Goal: Information Seeking & Learning: Learn about a topic

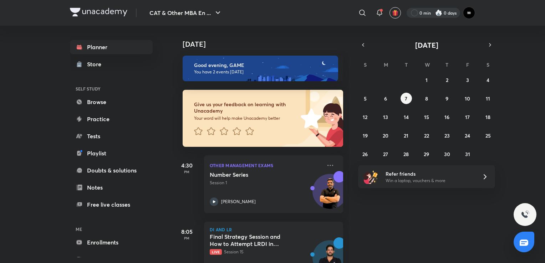
click at [432, 11] on div at bounding box center [432, 13] width 53 height 10
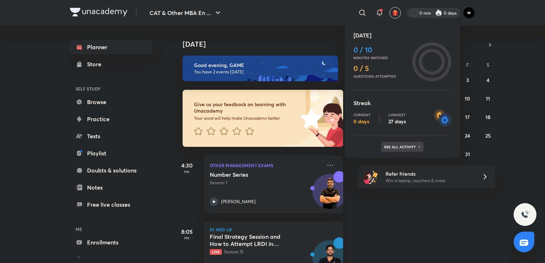
click at [413, 150] on div "See all activity" at bounding box center [402, 147] width 42 height 10
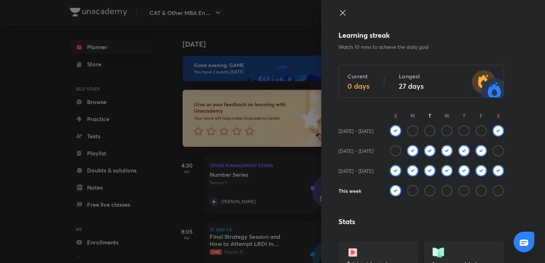
click at [425, 190] on icon at bounding box center [429, 190] width 11 height 11
click at [425, 189] on icon at bounding box center [429, 190] width 11 height 11
click at [338, 10] on icon at bounding box center [342, 13] width 9 height 9
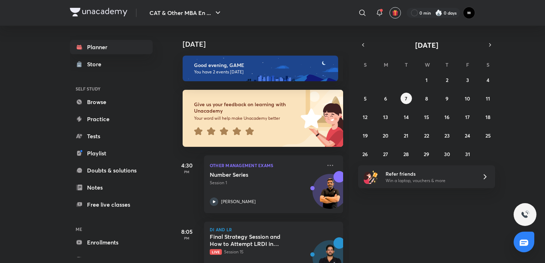
drag, startPoint x: 107, startPoint y: 239, endPoint x: 110, endPoint y: 233, distance: 6.9
click at [106, 239] on link "Enrollments" at bounding box center [111, 242] width 83 height 14
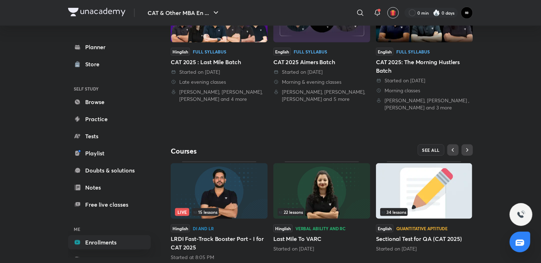
scroll to position [227, 0]
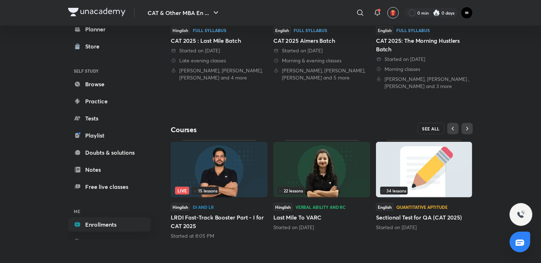
click at [428, 127] on span "SEE ALL" at bounding box center [431, 128] width 18 height 5
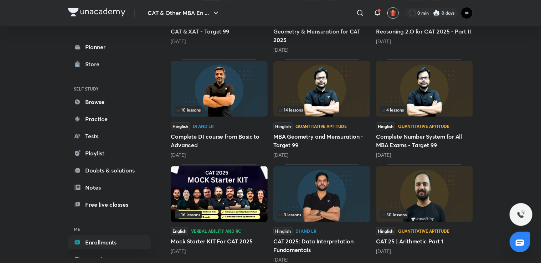
scroll to position [736, 0]
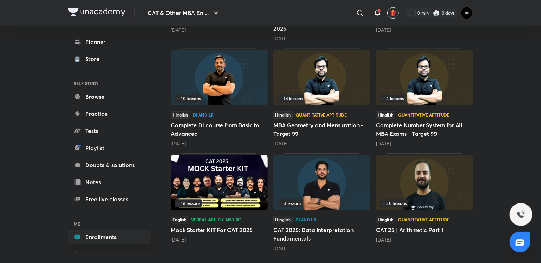
click at [421, 164] on img at bounding box center [424, 183] width 97 height 56
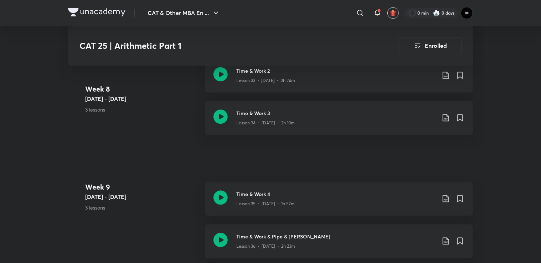
scroll to position [2103, 0]
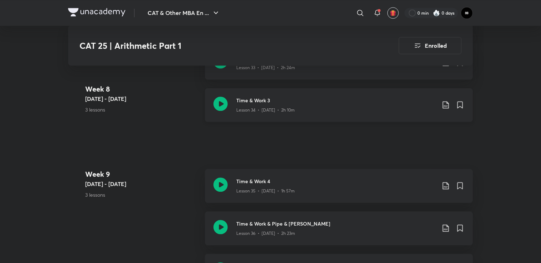
click at [444, 104] on icon at bounding box center [446, 105] width 9 height 9
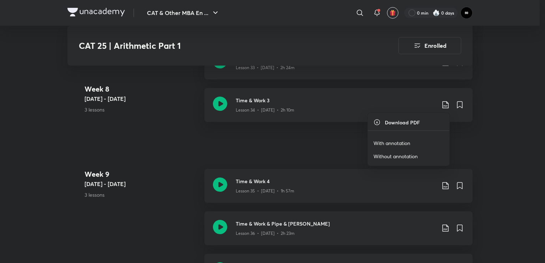
click at [416, 140] on li "With annotation" at bounding box center [409, 143] width 82 height 13
click at [397, 141] on p "With annotation" at bounding box center [391, 142] width 37 height 7
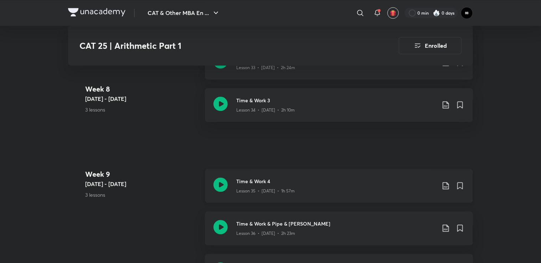
click at [344, 190] on div "Lesson 35 • [DATE] • 1h 57m" at bounding box center [336, 189] width 200 height 9
